Goal: Transaction & Acquisition: Purchase product/service

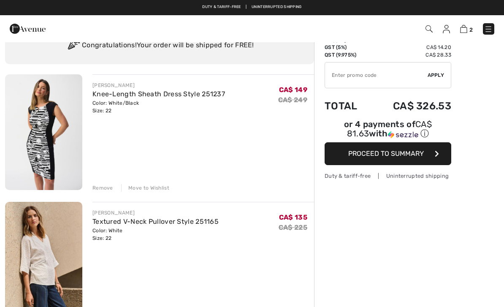
scroll to position [34, 0]
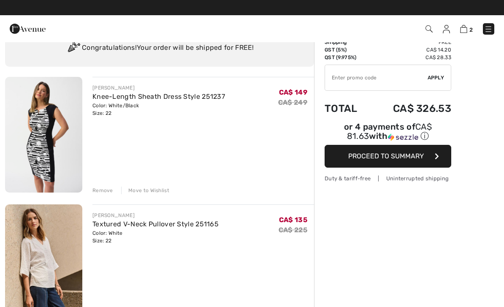
click at [98, 191] on div "Remove" at bounding box center [102, 191] width 21 height 8
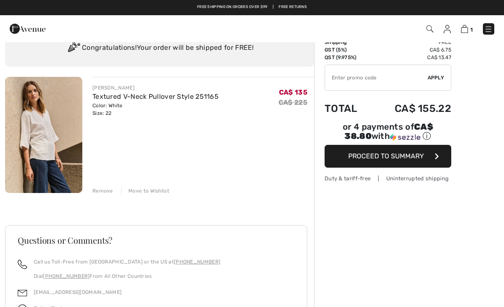
click at [106, 195] on div "JOSEPH RIBKOFF Textured V-Neck Pullover Style 251165 Color: White Size: 22 Fina…" at bounding box center [159, 247] width 309 height 341
click at [99, 195] on div "JOSEPH RIBKOFF Textured V-Neck Pullover Style 251165 Color: White Size: 22 Fina…" at bounding box center [159, 247] width 309 height 341
click at [101, 192] on div "Remove" at bounding box center [102, 191] width 21 height 8
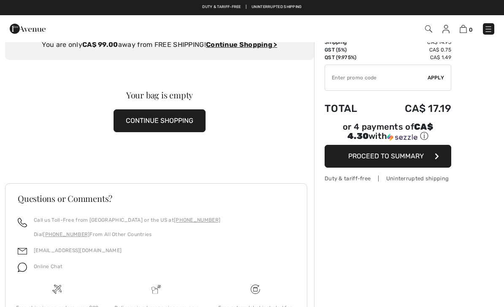
scroll to position [0, 0]
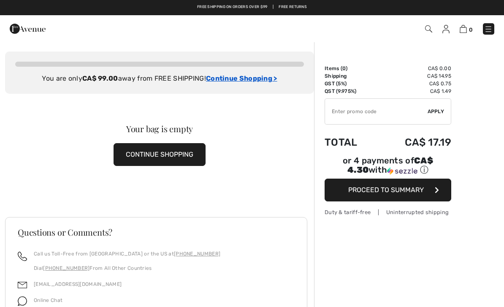
click at [253, 81] on ins "Continue Shopping >" at bounding box center [241, 78] width 71 height 8
click at [236, 81] on ins "Continue Shopping >" at bounding box center [241, 78] width 71 height 8
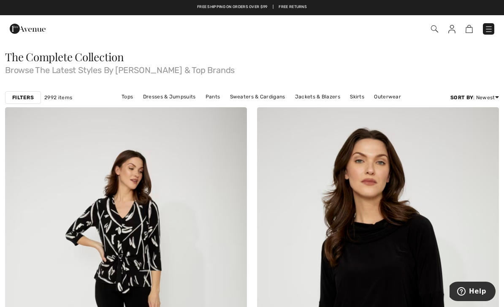
click at [27, 95] on strong "Filters" at bounding box center [23, 98] width 22 height 8
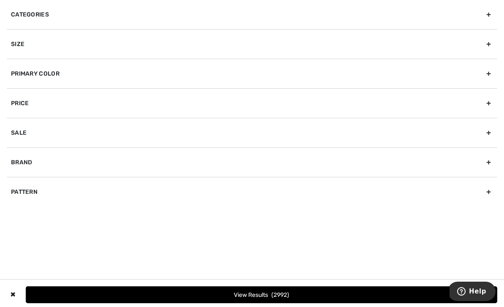
click at [492, 131] on div "Sale" at bounding box center [252, 133] width 490 height 30
click at [14, 154] on input "Show only sale items" at bounding box center [14, 151] width 6 height 6
checkbox input "true"
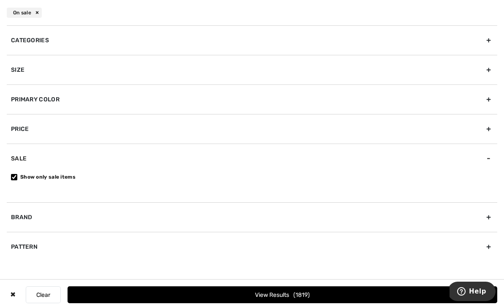
click at [294, 292] on button "View Results 1819" at bounding box center [283, 294] width 430 height 17
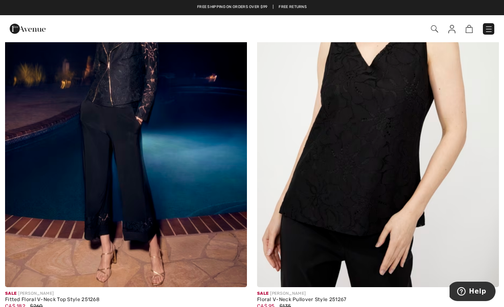
scroll to position [3057, 0]
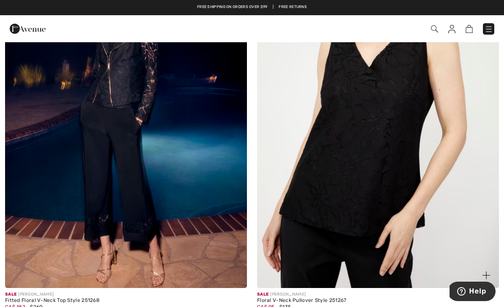
click at [388, 206] on img at bounding box center [378, 106] width 242 height 363
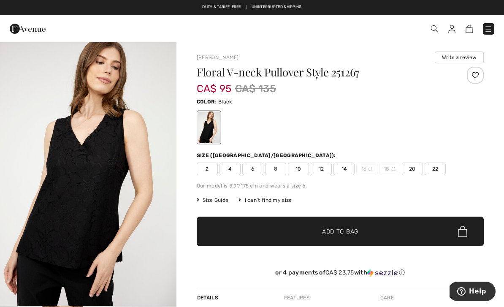
click at [441, 172] on span "22" at bounding box center [435, 168] width 21 height 13
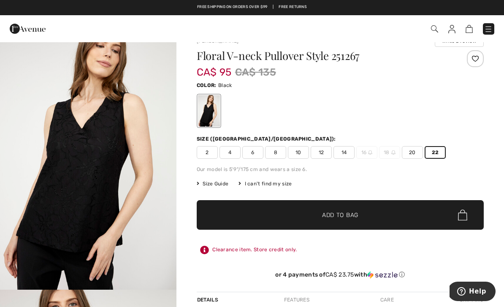
scroll to position [15, 0]
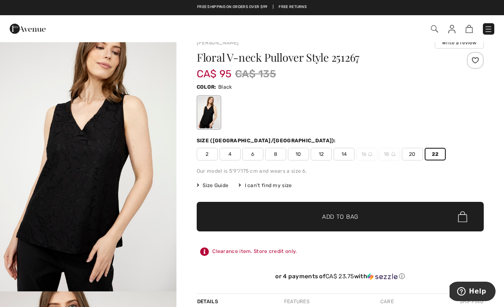
click at [379, 222] on span "✔ Added to Bag Add to Bag" at bounding box center [340, 217] width 287 height 30
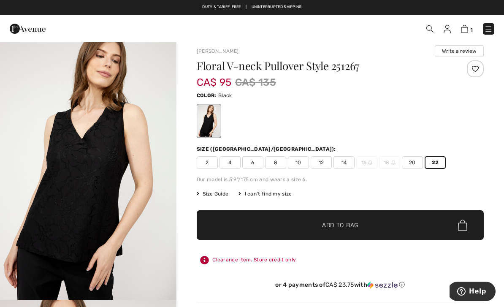
scroll to position [0, 0]
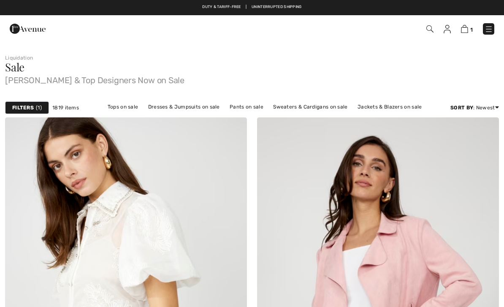
checkbox input "true"
click at [27, 107] on strong "Filters" at bounding box center [23, 108] width 22 height 8
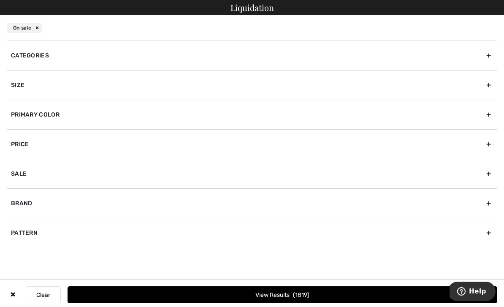
click at [489, 85] on div "Size" at bounding box center [252, 85] width 490 height 30
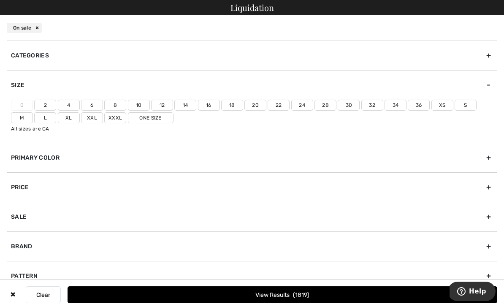
click at [255, 106] on label "20" at bounding box center [255, 105] width 22 height 11
click at [0, 0] on input"] "20" at bounding box center [0, 0] width 0 height 0
click at [279, 106] on label "22" at bounding box center [279, 105] width 22 height 11
click at [0, 0] on input"] "22" at bounding box center [0, 0] width 0 height 0
click at [300, 291] on span "551" at bounding box center [302, 294] width 14 height 7
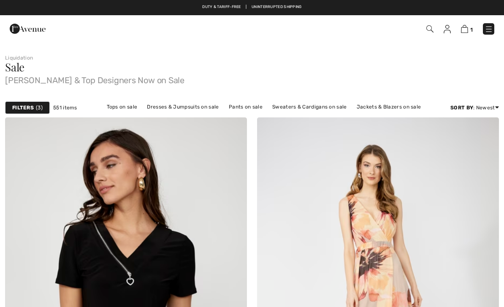
checkbox input "true"
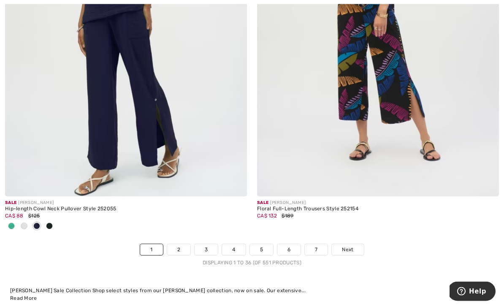
scroll to position [7354, 0]
click at [351, 249] on link "Next" at bounding box center [348, 249] width 32 height 11
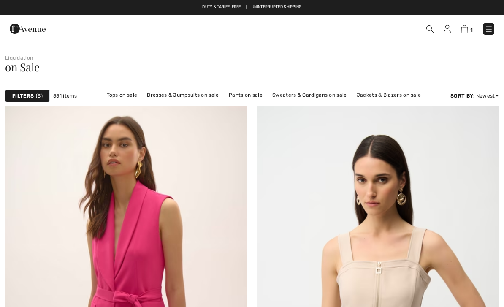
checkbox input "true"
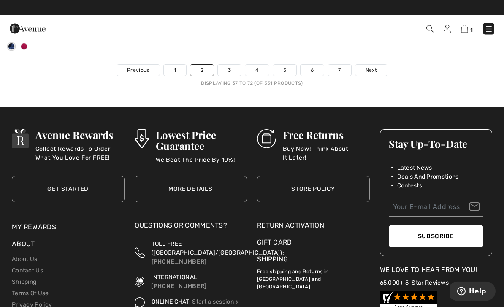
scroll to position [7506, 0]
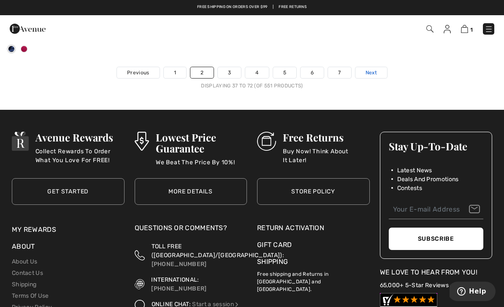
click at [378, 67] on link "Next" at bounding box center [371, 72] width 32 height 11
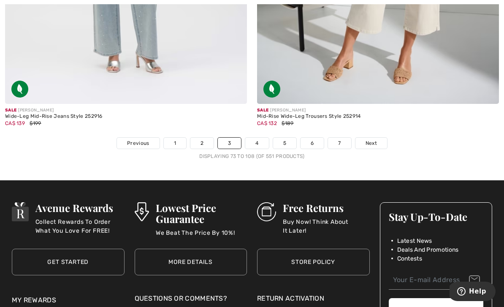
scroll to position [7337, 0]
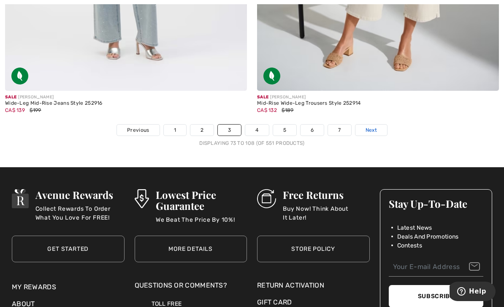
click at [375, 126] on span "Next" at bounding box center [371, 130] width 11 height 8
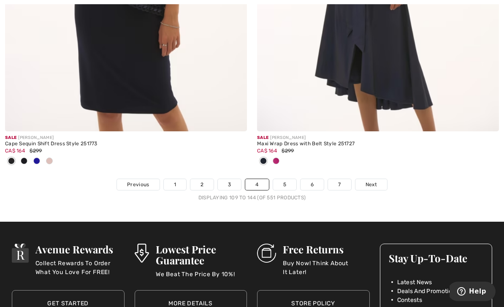
scroll to position [7430, 0]
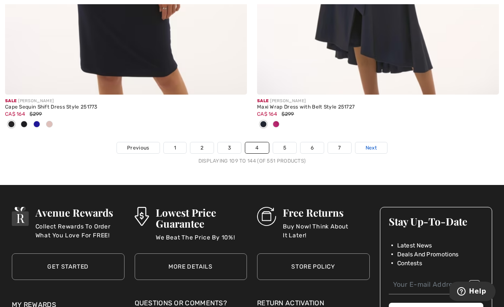
click at [373, 145] on span "Next" at bounding box center [371, 148] width 11 height 8
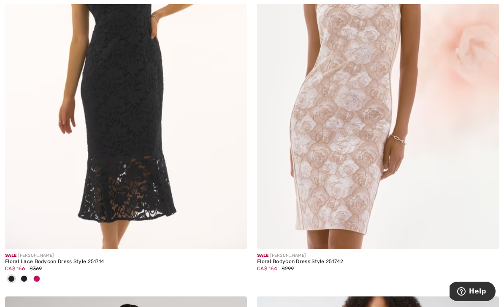
scroll to position [1450, 0]
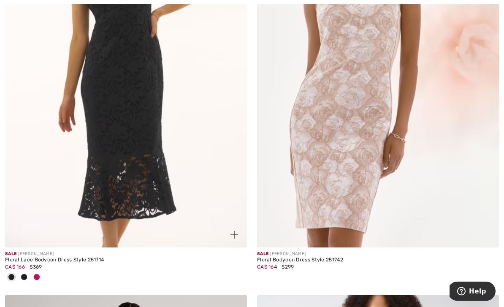
click at [136, 184] on img at bounding box center [126, 66] width 242 height 363
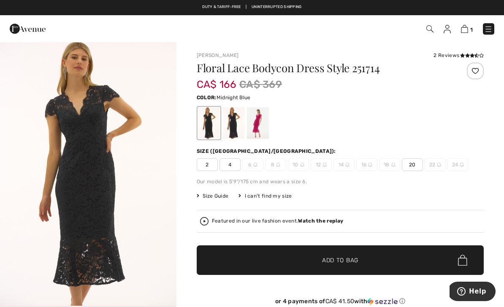
click at [235, 122] on div at bounding box center [233, 123] width 22 height 32
click at [252, 123] on div at bounding box center [258, 123] width 22 height 32
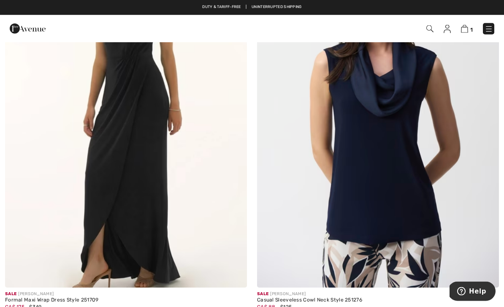
scroll to position [3528, 0]
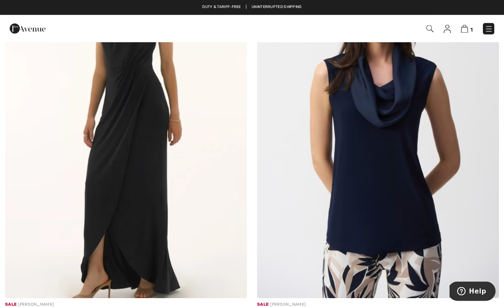
click at [409, 219] on img at bounding box center [378, 116] width 242 height 363
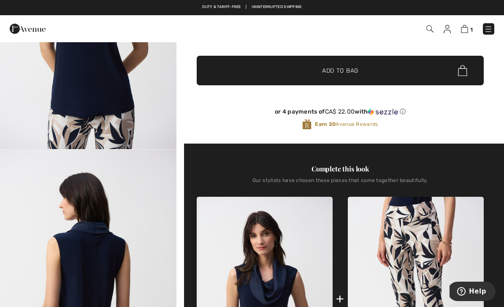
scroll to position [156, 0]
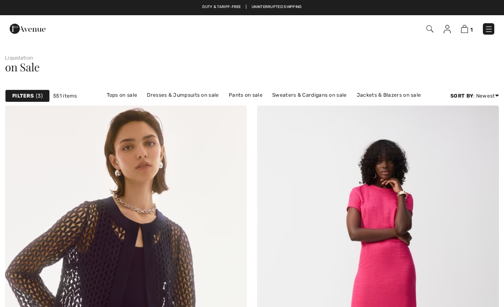
checkbox input "true"
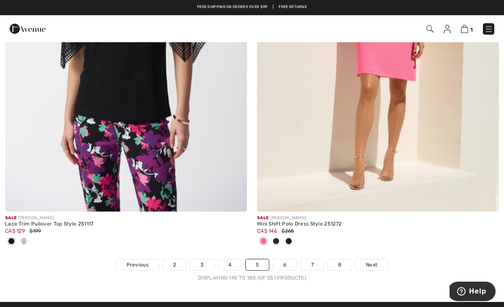
scroll to position [7357, 0]
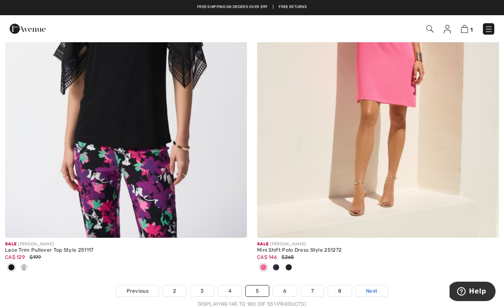
click at [372, 287] on span "Next" at bounding box center [371, 291] width 11 height 8
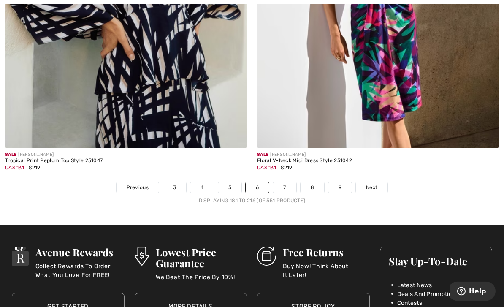
scroll to position [7312, 0]
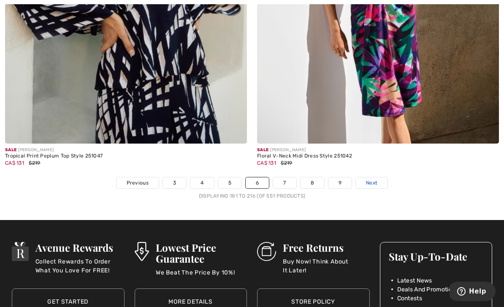
click at [376, 179] on span "Next" at bounding box center [371, 183] width 11 height 8
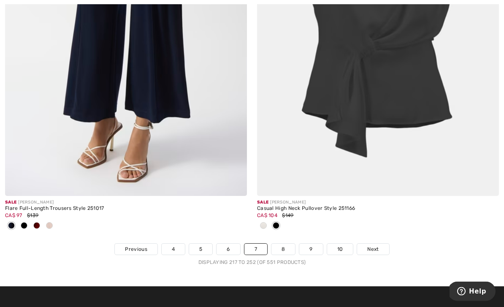
scroll to position [7357, 0]
click at [382, 244] on link "Next" at bounding box center [373, 249] width 32 height 11
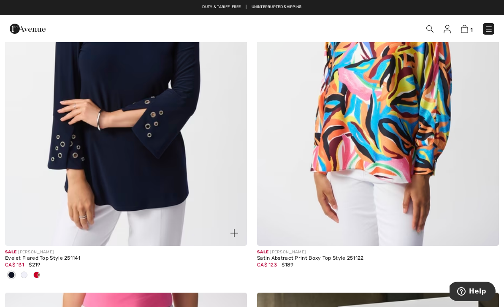
scroll to position [5685, 0]
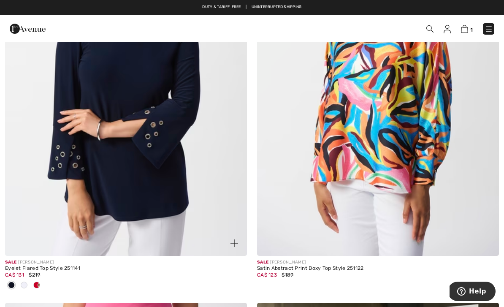
click at [187, 157] on img at bounding box center [126, 74] width 242 height 363
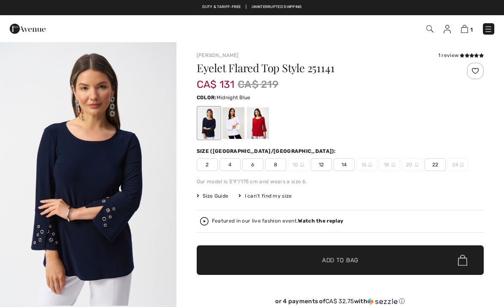
checkbox input "true"
click at [444, 167] on span "22" at bounding box center [435, 164] width 21 height 13
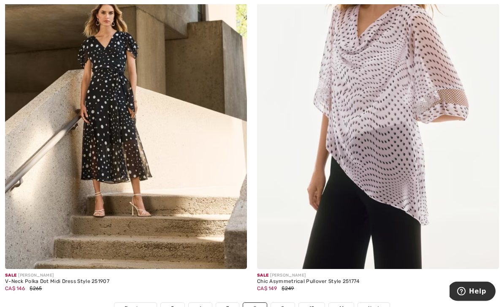
scroll to position [7284, 0]
click at [410, 225] on img at bounding box center [378, 87] width 242 height 363
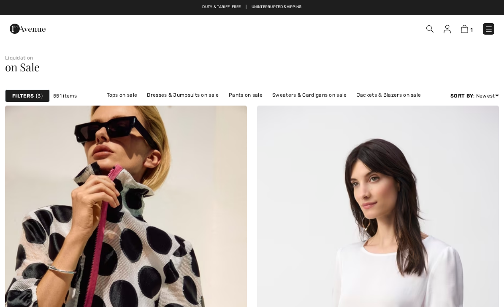
checkbox input "true"
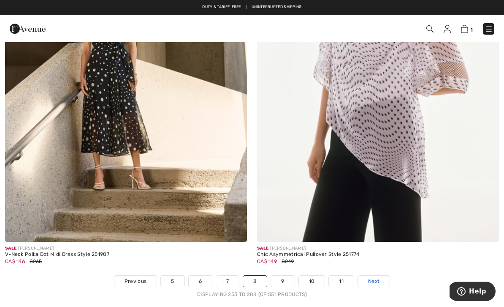
click at [369, 277] on span "Next" at bounding box center [373, 281] width 11 height 8
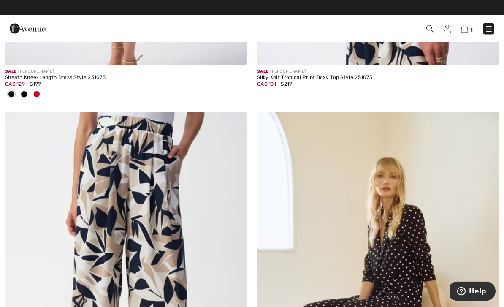
scroll to position [5787, 0]
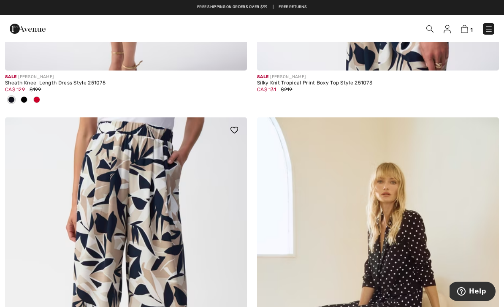
click at [175, 180] on img at bounding box center [126, 298] width 242 height 363
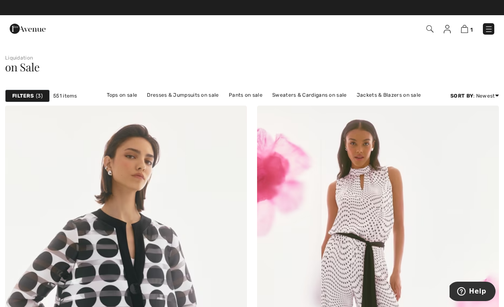
click at [32, 98] on strong "Filters" at bounding box center [23, 96] width 22 height 8
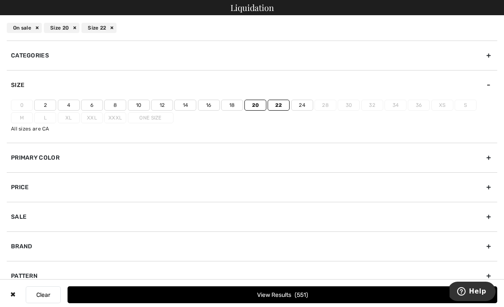
click at [486, 162] on div "Primary Color" at bounding box center [252, 158] width 490 height 30
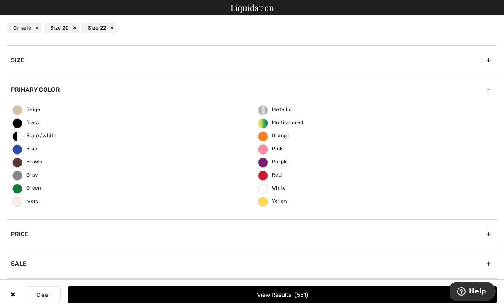
scroll to position [22, 0]
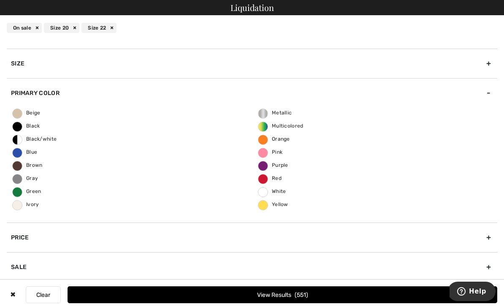
click at [18, 156] on label "Blue" at bounding box center [17, 153] width 10 height 10
click at [0, 0] on input "Blue" at bounding box center [0, 0] width 0 height 0
click at [487, 68] on div "Size" at bounding box center [252, 64] width 490 height 30
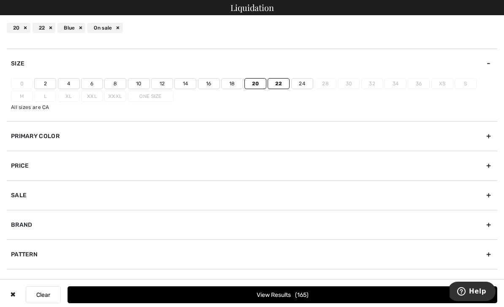
click at [279, 87] on label "22" at bounding box center [279, 83] width 22 height 11
click at [0, 0] on input"] "22" at bounding box center [0, 0] width 0 height 0
click at [257, 85] on label "20" at bounding box center [255, 83] width 22 height 11
click at [0, 0] on input"] "20" at bounding box center [0, 0] width 0 height 0
click at [279, 85] on label "22" at bounding box center [279, 83] width 22 height 11
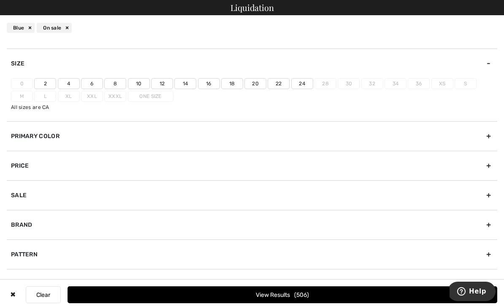
click at [0, 0] on input"] "22" at bounding box center [0, 0] width 0 height 0
click at [308, 291] on span "145" at bounding box center [302, 294] width 14 height 7
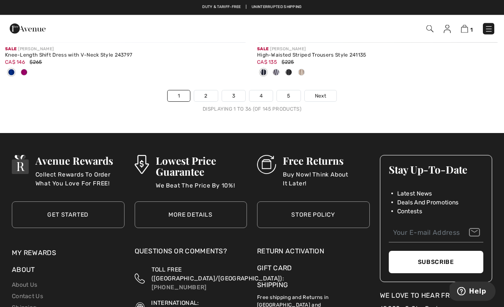
scroll to position [7510, 0]
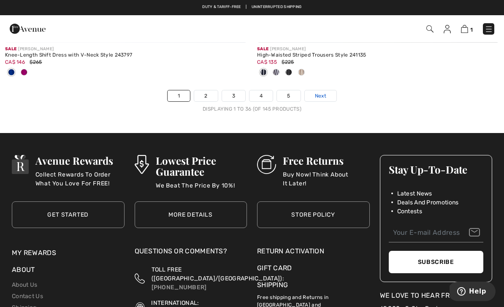
click at [325, 95] on link "Next" at bounding box center [321, 95] width 32 height 11
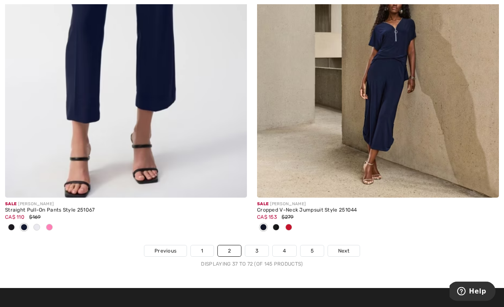
scroll to position [7383, 0]
click at [349, 247] on span "Next" at bounding box center [343, 251] width 11 height 8
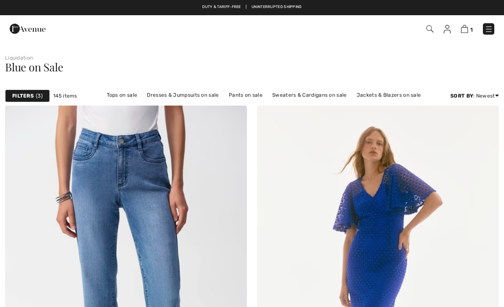
checkbox input "true"
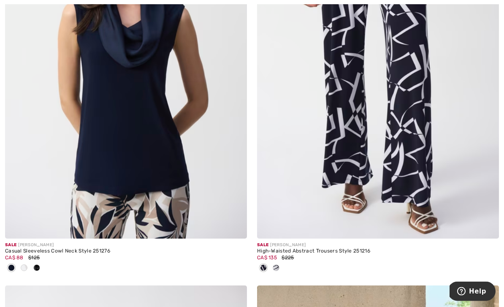
scroll to position [1872, 0]
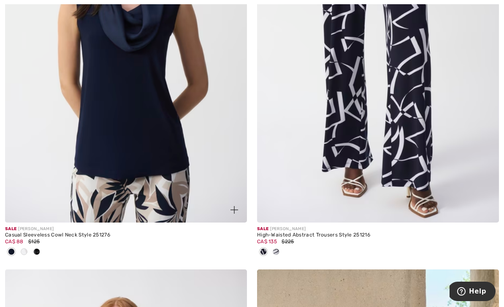
click at [184, 152] on img at bounding box center [126, 40] width 242 height 363
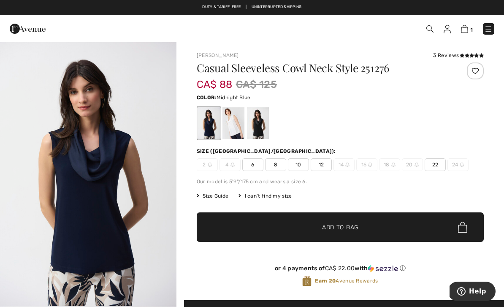
click at [439, 163] on span "22" at bounding box center [435, 164] width 21 height 13
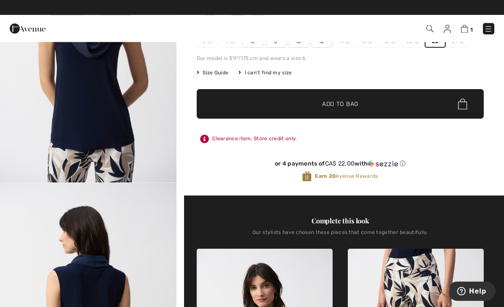
scroll to position [123, 0]
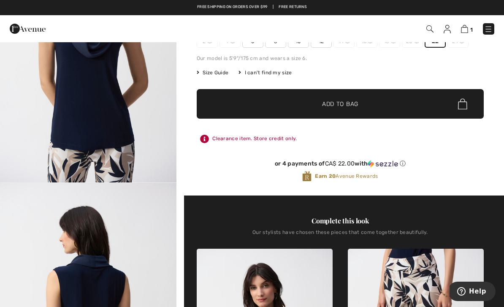
click at [353, 102] on span "Add to Bag" at bounding box center [340, 104] width 36 height 9
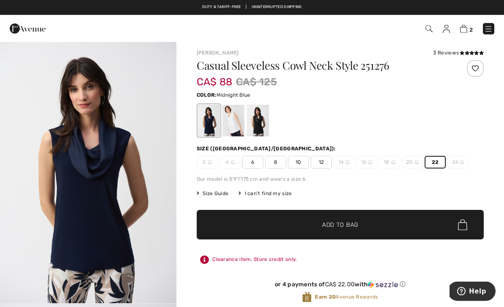
scroll to position [0, 0]
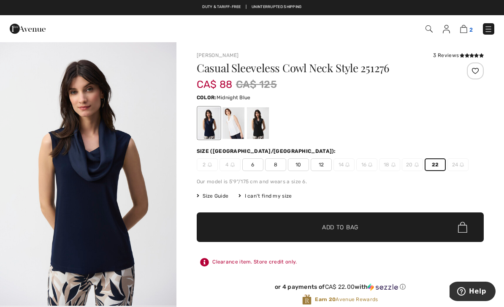
click at [464, 33] on img at bounding box center [463, 29] width 7 height 8
click at [466, 32] on img at bounding box center [463, 29] width 7 height 8
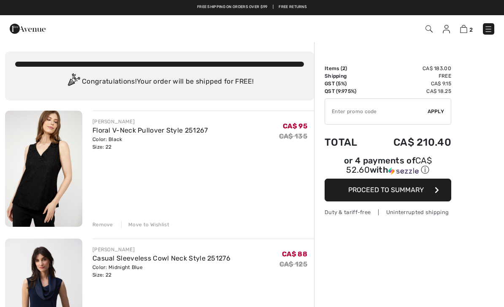
click at [445, 36] on div "2 Checkout" at bounding box center [356, 28] width 290 height 17
click at [449, 32] on img at bounding box center [446, 29] width 7 height 8
click at [444, 33] on img at bounding box center [446, 29] width 7 height 8
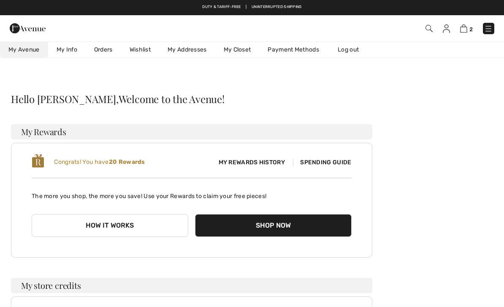
click at [333, 162] on span "Spending Guide" at bounding box center [322, 162] width 58 height 7
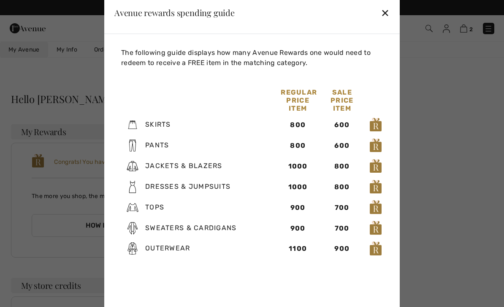
click at [389, 14] on div "✕" at bounding box center [385, 13] width 9 height 18
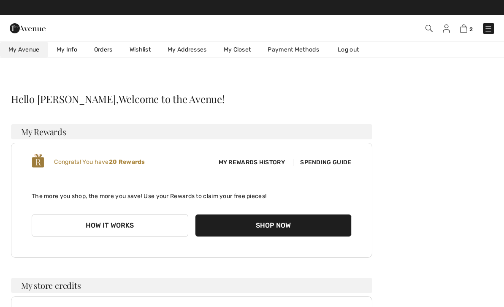
click at [68, 52] on link "My Info" at bounding box center [67, 50] width 38 height 16
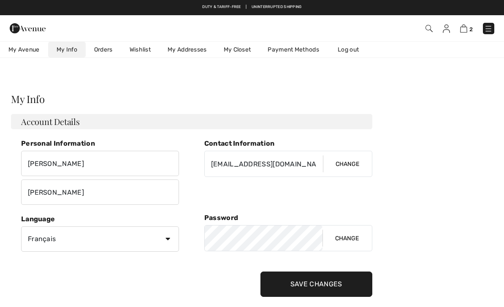
click at [106, 49] on link "Orders" at bounding box center [103, 50] width 35 height 16
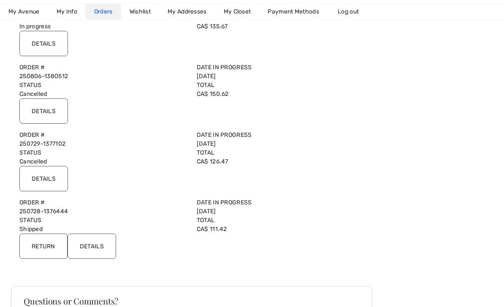
scroll to position [136, 0]
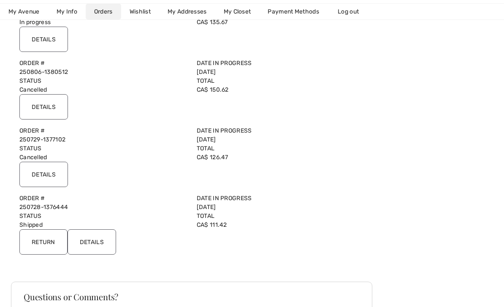
click at [42, 103] on input "Details" at bounding box center [43, 106] width 49 height 25
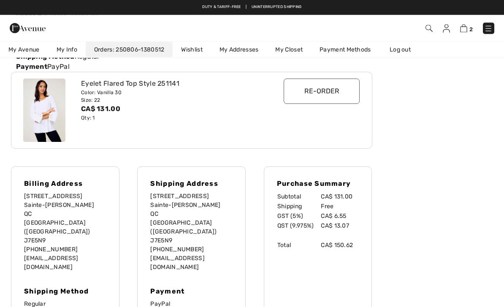
scroll to position [0, 0]
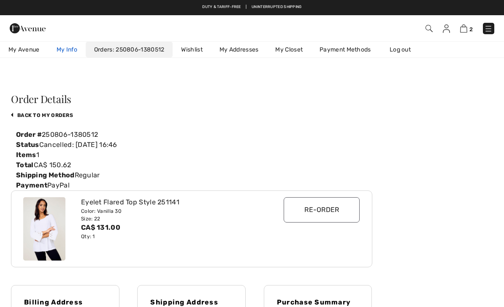
click at [62, 49] on link "My Info" at bounding box center [67, 50] width 38 height 16
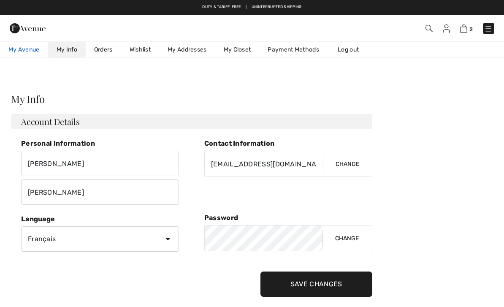
click at [27, 52] on span "My Avenue" at bounding box center [23, 49] width 31 height 9
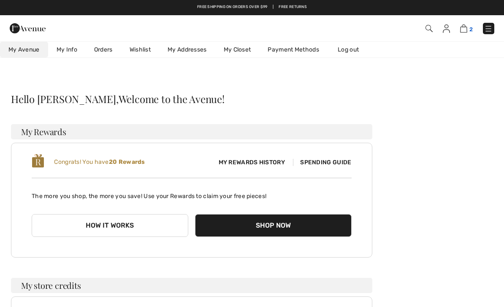
click at [466, 32] on img at bounding box center [463, 28] width 7 height 8
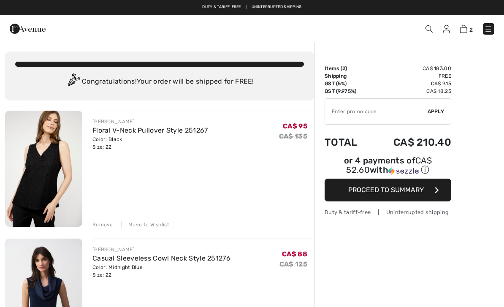
checkbox input "true"
click at [403, 191] on span "Proceed to Summary" at bounding box center [386, 190] width 76 height 8
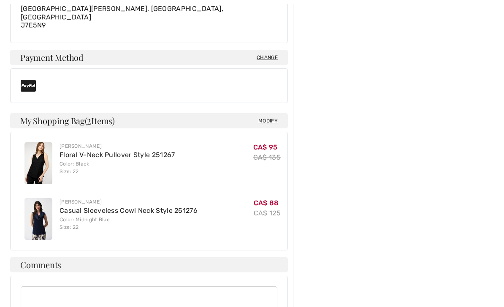
scroll to position [319, 0]
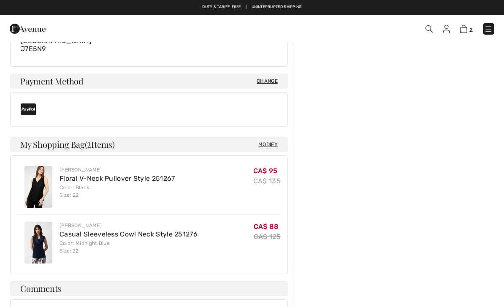
click at [399, 267] on div "Order Summary Details Items ( 2 ) CA$ 183.00 Promo code CA$ 0.00 Shipping Free …" at bounding box center [398, 163] width 211 height 825
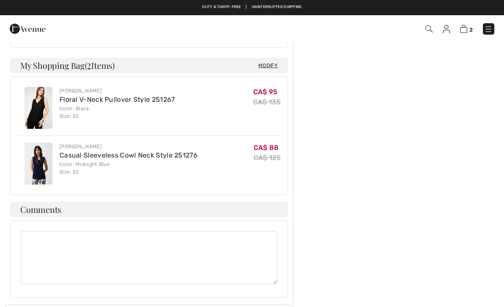
scroll to position [344, 0]
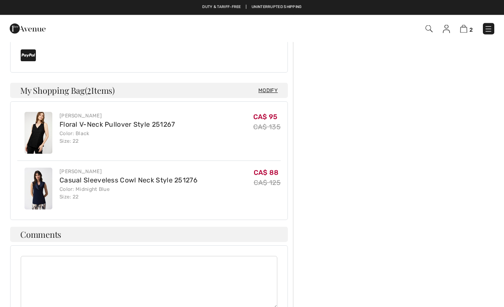
click at [268, 87] on span "Modify" at bounding box center [267, 91] width 19 height 8
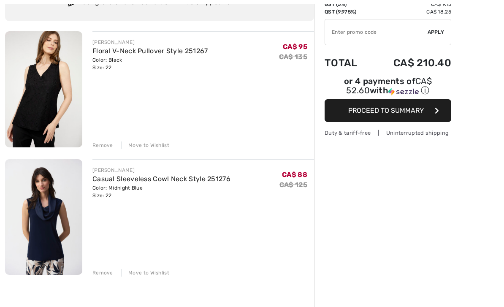
scroll to position [79, 0]
click at [103, 150] on div "FRANK LYMAN Floral V-Neck Pullover Style 251267 Color: Black Size: 22 Final Sal…" at bounding box center [159, 265] width 309 height 469
click at [105, 146] on div "Remove" at bounding box center [102, 145] width 21 height 8
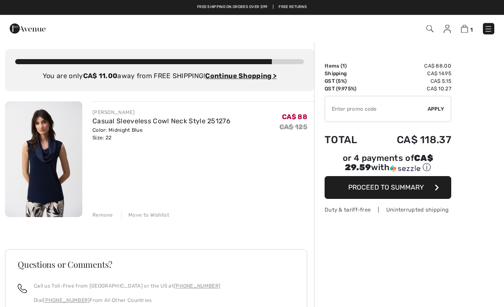
scroll to position [0, 0]
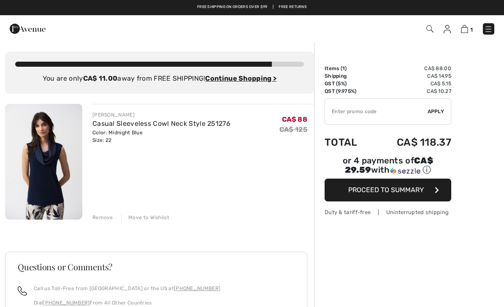
click at [401, 200] on button "Proceed to Summary" at bounding box center [388, 190] width 127 height 23
